Goal: Task Accomplishment & Management: Use online tool/utility

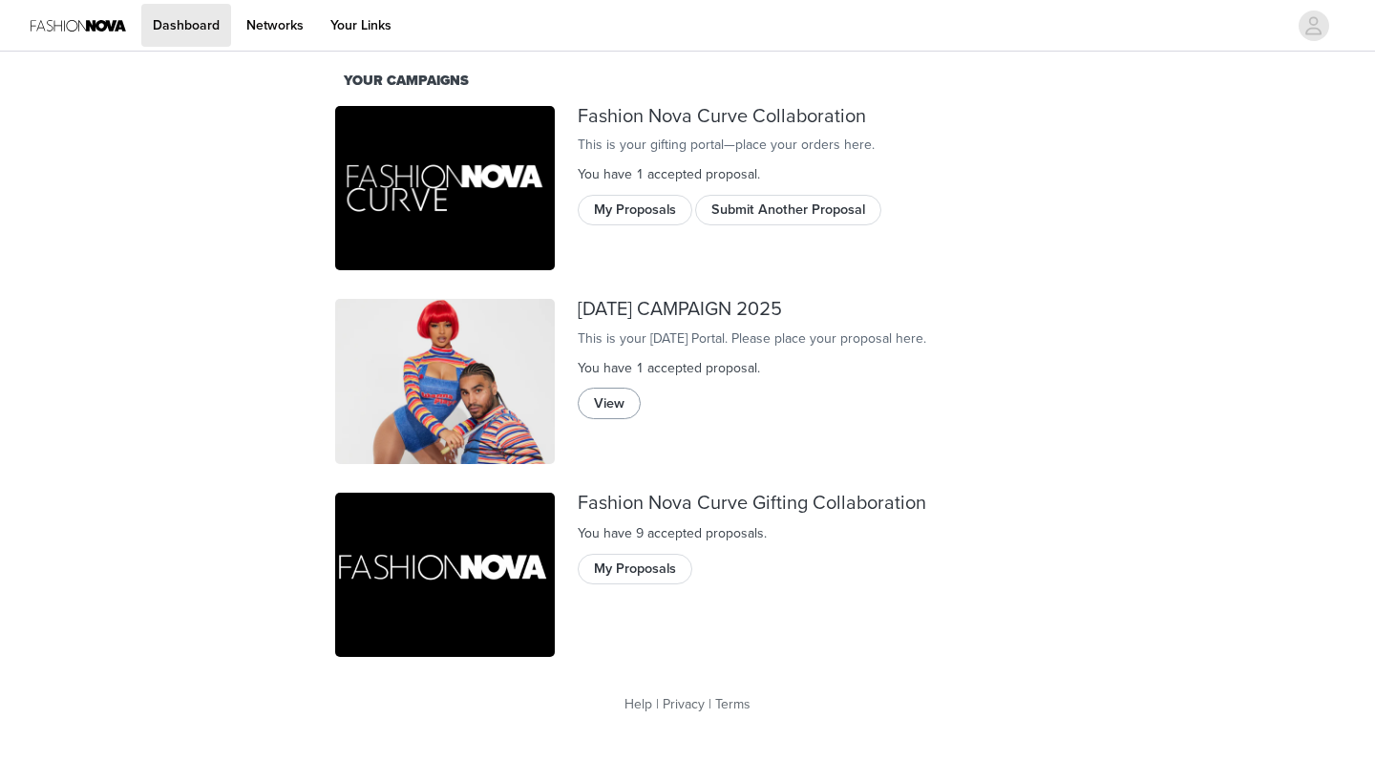
click at [625, 414] on button "View" at bounding box center [609, 403] width 63 height 31
